Goal: Information Seeking & Learning: Learn about a topic

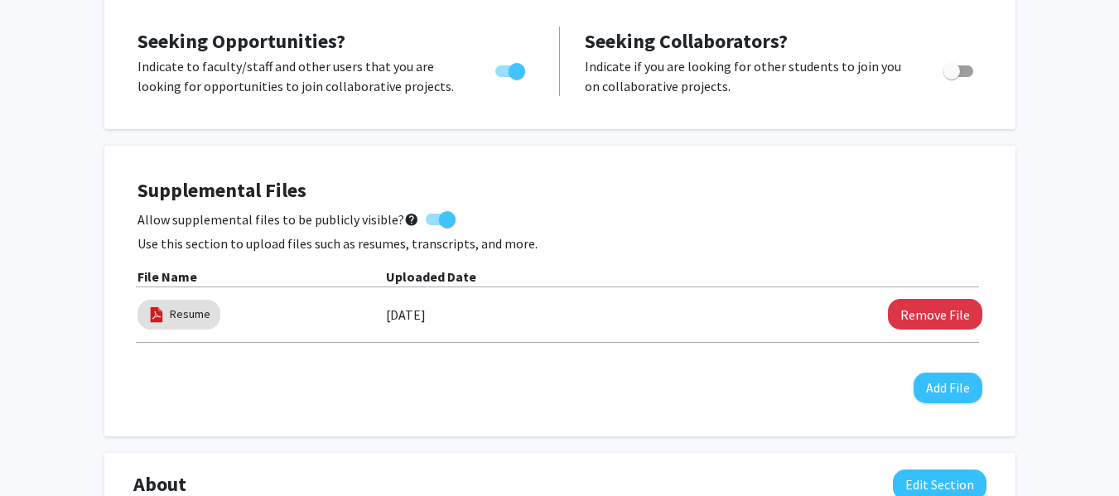
scroll to position [326, 0]
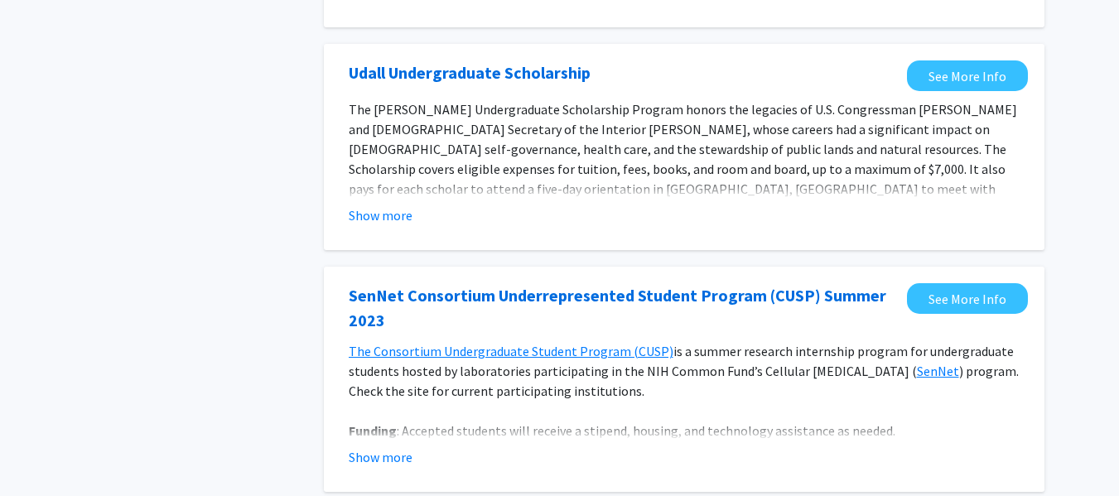
scroll to position [578, 0]
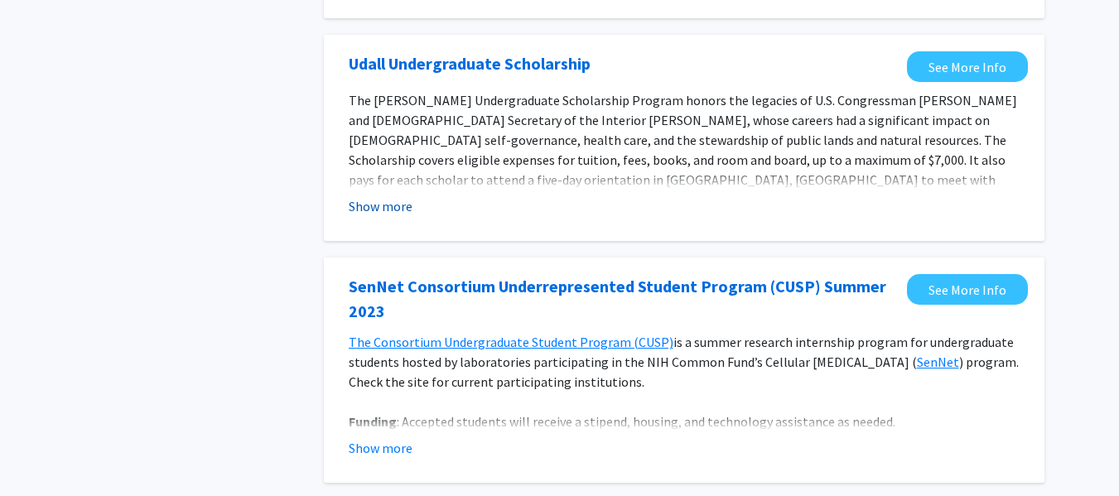
click at [375, 207] on button "Show more" at bounding box center [381, 206] width 64 height 20
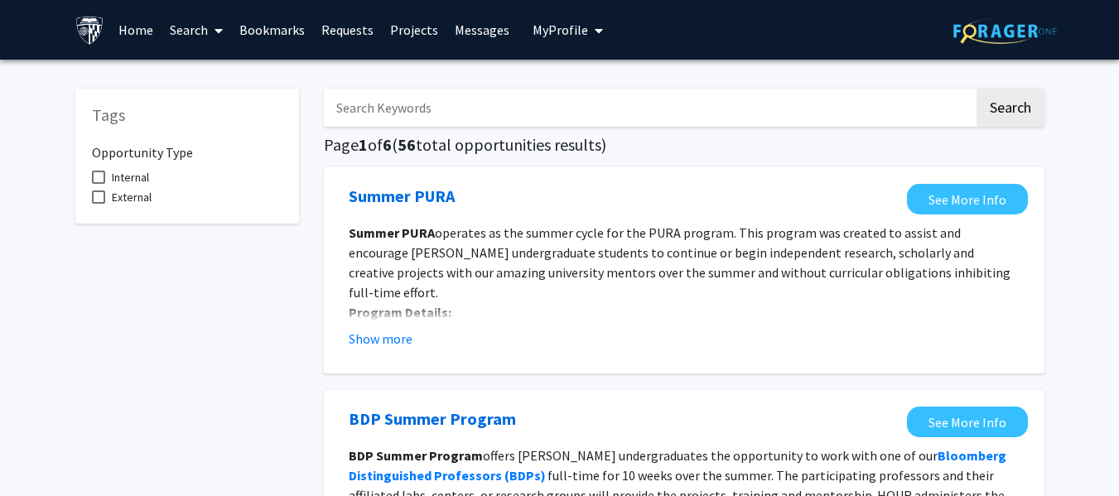
scroll to position [4, 0]
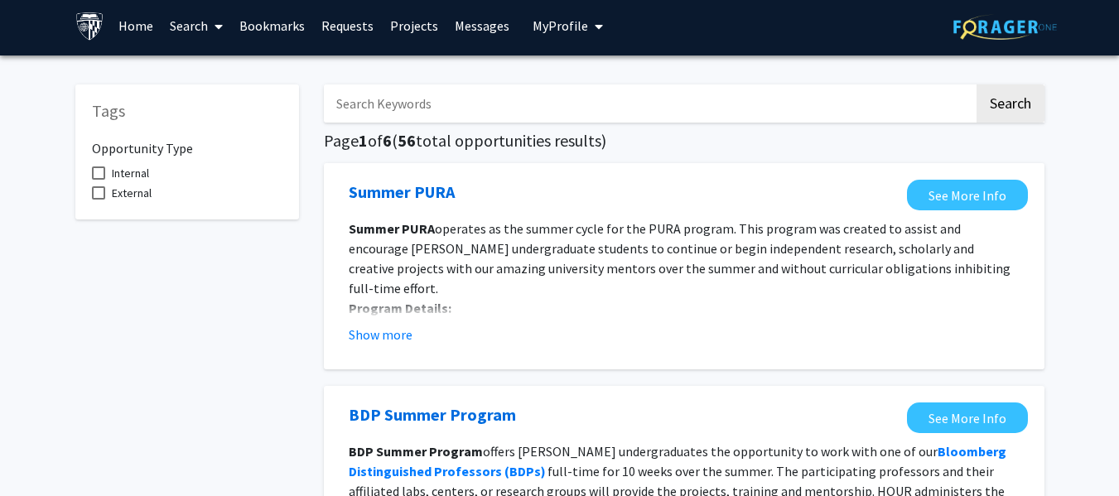
click at [101, 181] on label "Internal" at bounding box center [120, 173] width 57 height 20
click at [99, 181] on input "Internal" at bounding box center [98, 180] width 1 height 1
checkbox input "true"
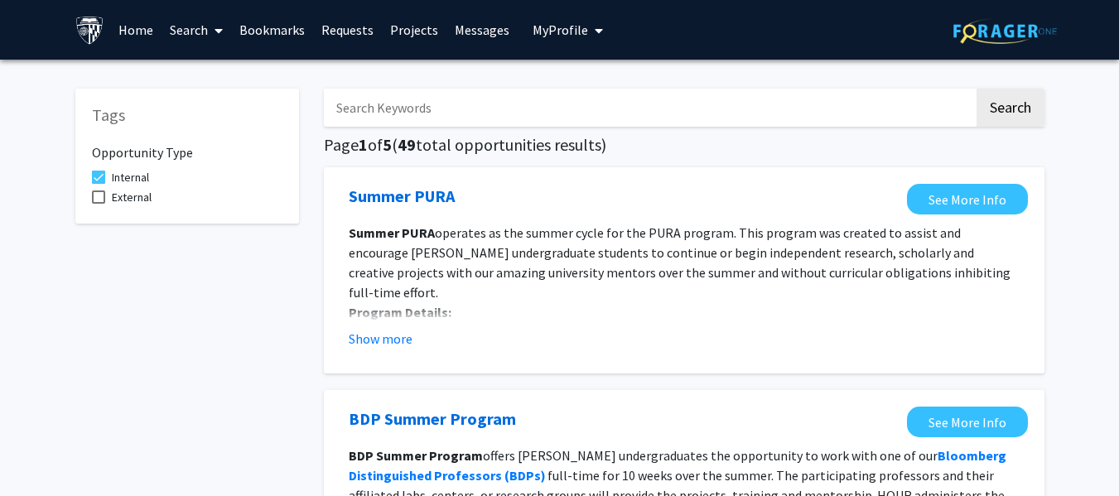
click at [777, 107] on input "Search Keywords" at bounding box center [649, 108] width 650 height 38
type input "a"
type input "space"
click at [977, 89] on button "Search" at bounding box center [1011, 108] width 68 height 38
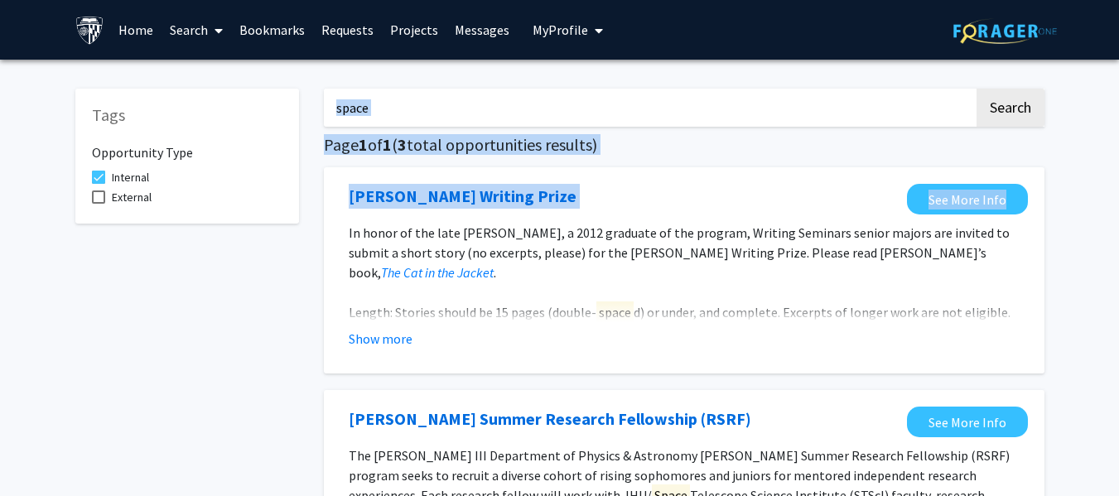
drag, startPoint x: 1111, startPoint y: 119, endPoint x: 1114, endPoint y: 176, distance: 56.4
click at [1114, 176] on div "Tags Opportunity Type Internal External space Search Page 1 of 1 ( 3 total oppo…" at bounding box center [559, 492] width 1119 height 864
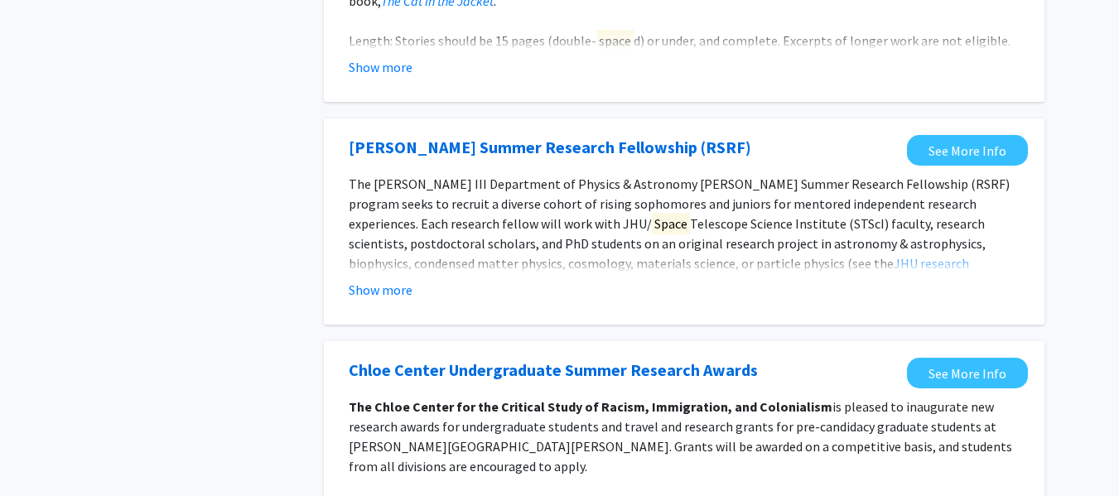
scroll to position [273, 0]
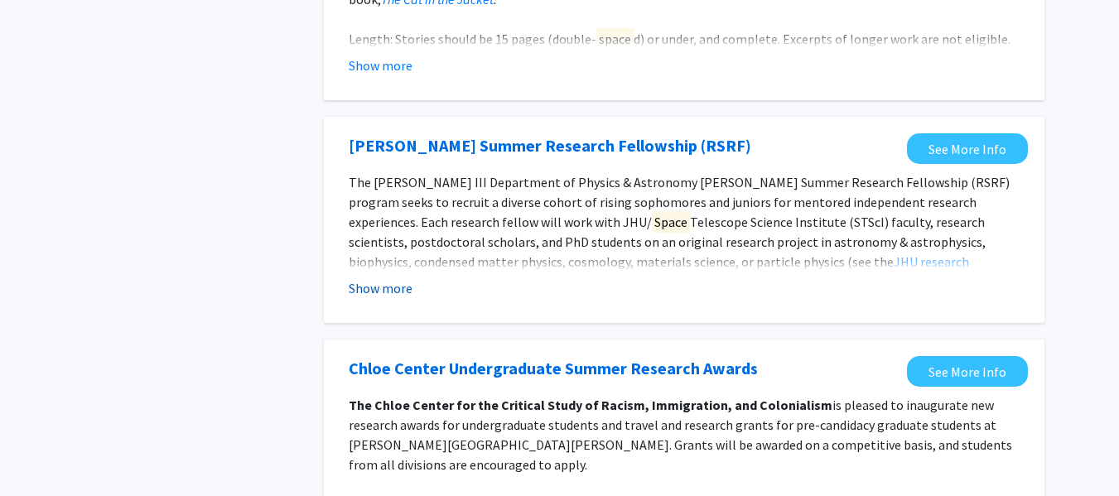
click at [384, 282] on button "Show more" at bounding box center [381, 288] width 64 height 20
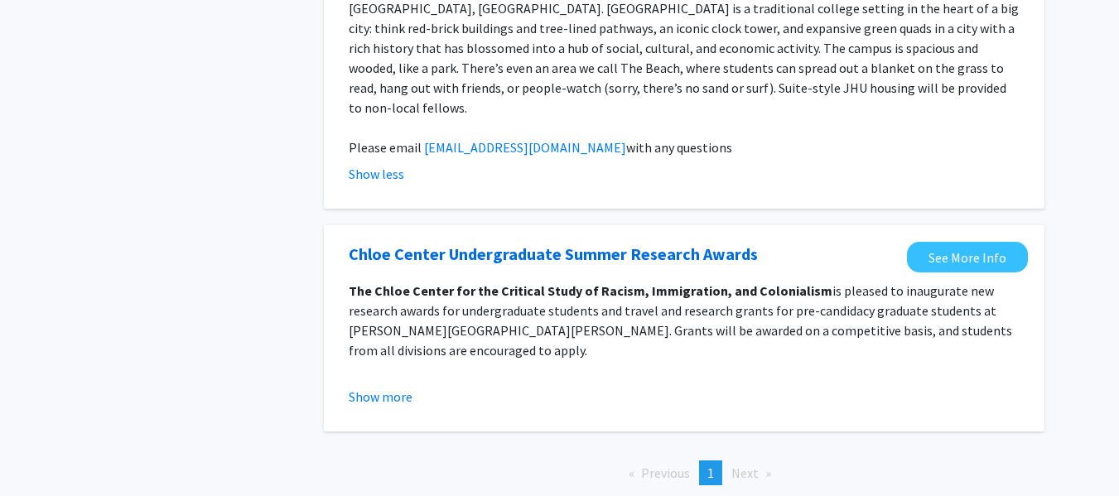
scroll to position [835, 0]
